Goal: Find specific page/section: Find specific page/section

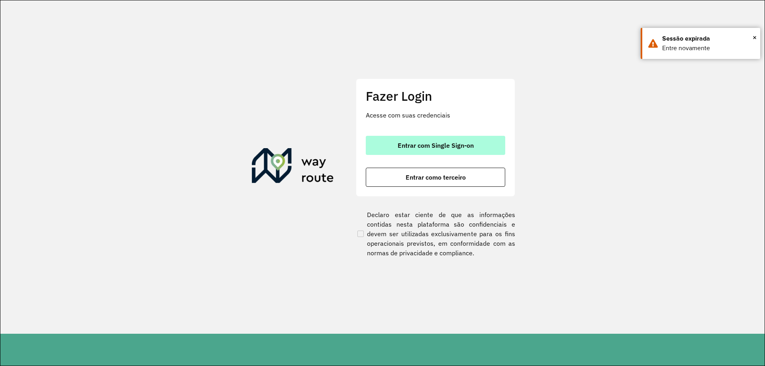
click at [421, 142] on span "Entrar com Single Sign-on" at bounding box center [435, 145] width 76 height 6
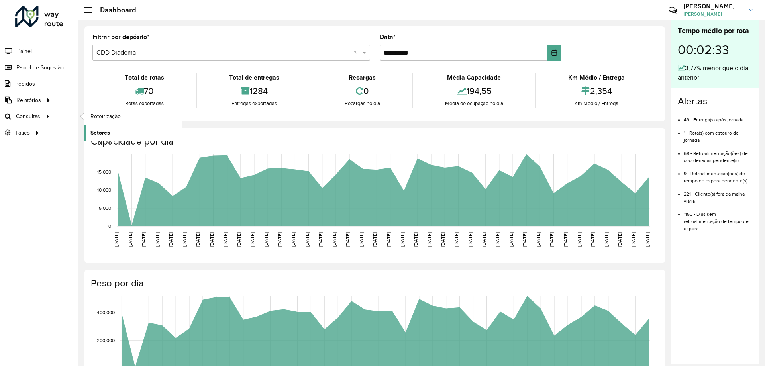
click at [107, 132] on span "Setores" at bounding box center [100, 133] width 20 height 8
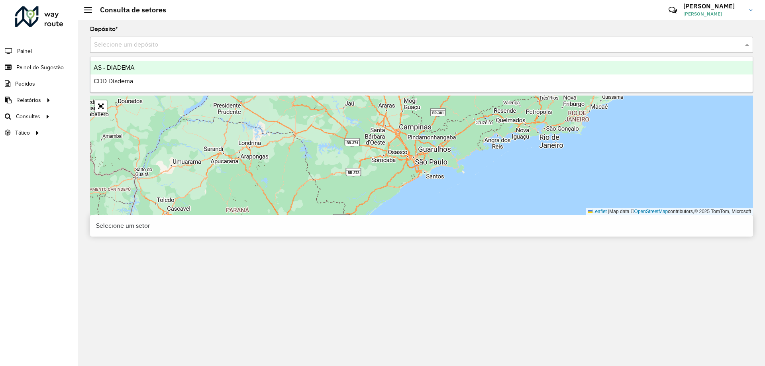
click at [237, 43] on input "text" at bounding box center [413, 45] width 639 height 10
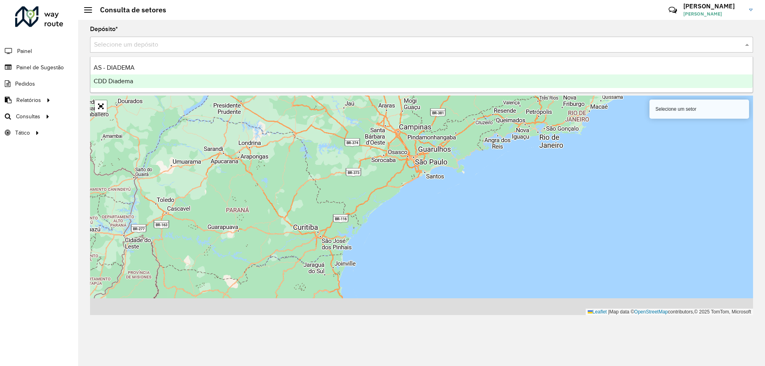
click at [172, 83] on div "CDD Diadema" at bounding box center [421, 81] width 662 height 14
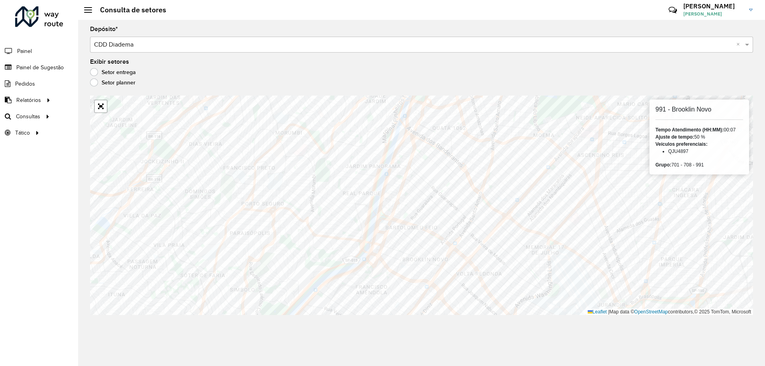
click at [684, 151] on li "QJU4897" at bounding box center [705, 151] width 75 height 7
copy li "QJU4897"
click at [673, 149] on li "FZU6G99" at bounding box center [705, 151] width 75 height 7
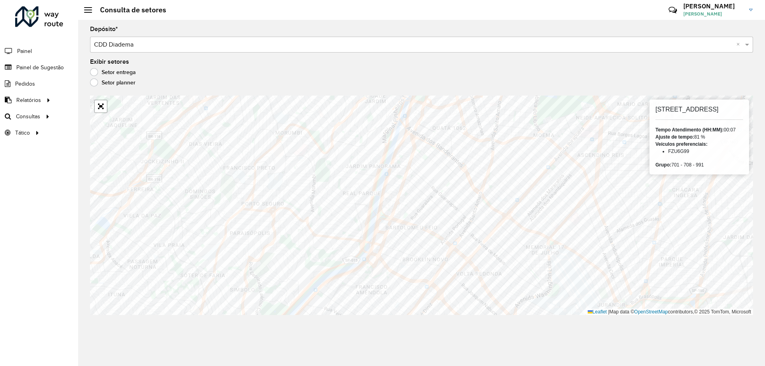
copy li "FZU6G99"
